Goal: Entertainment & Leisure: Consume media (video, audio)

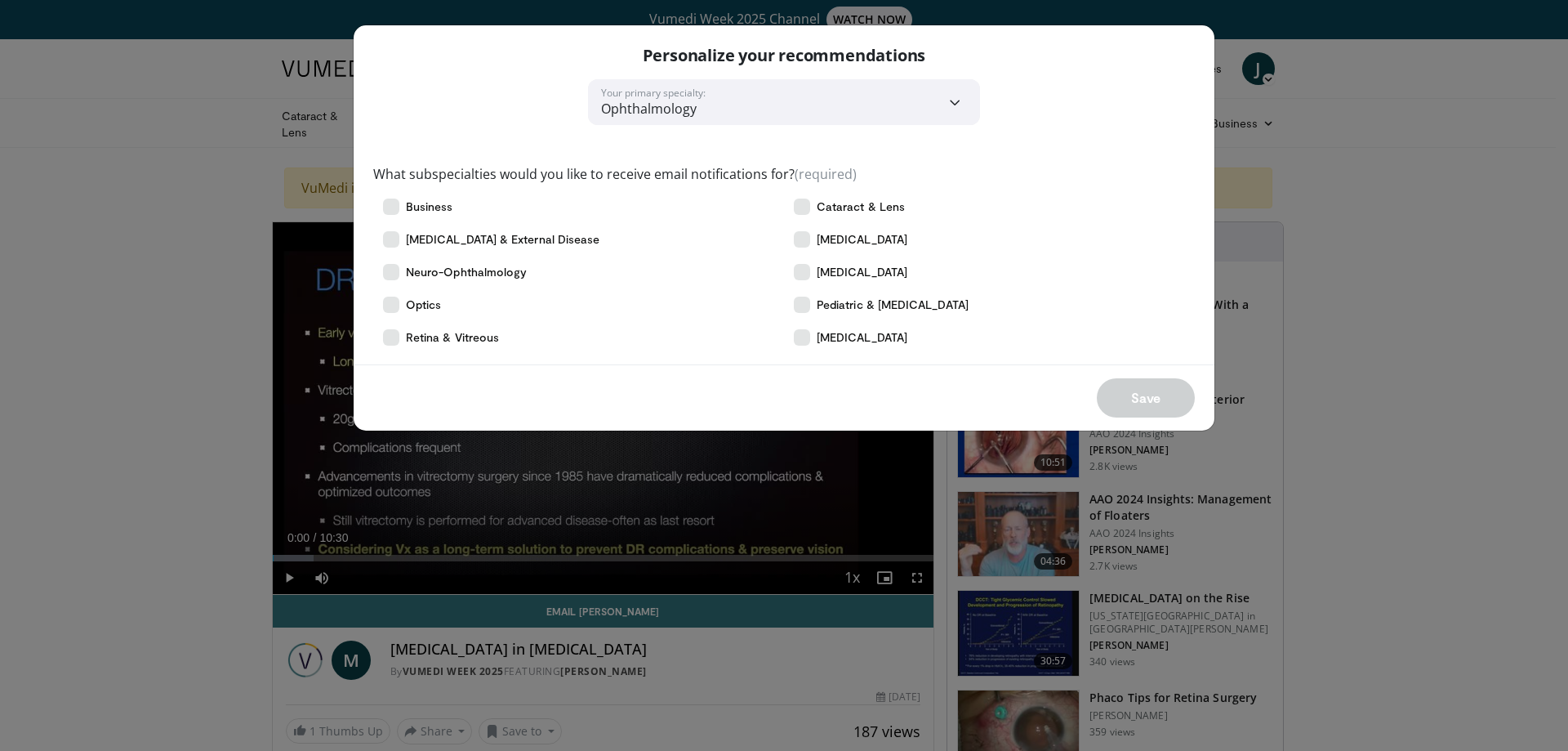
click at [1155, 408] on div "Save" at bounding box center [784, 397] width 861 height 66
click at [395, 340] on icon at bounding box center [390, 337] width 16 height 16
click at [1118, 416] on button "Save" at bounding box center [1146, 398] width 98 height 39
